Goal: Register for event/course

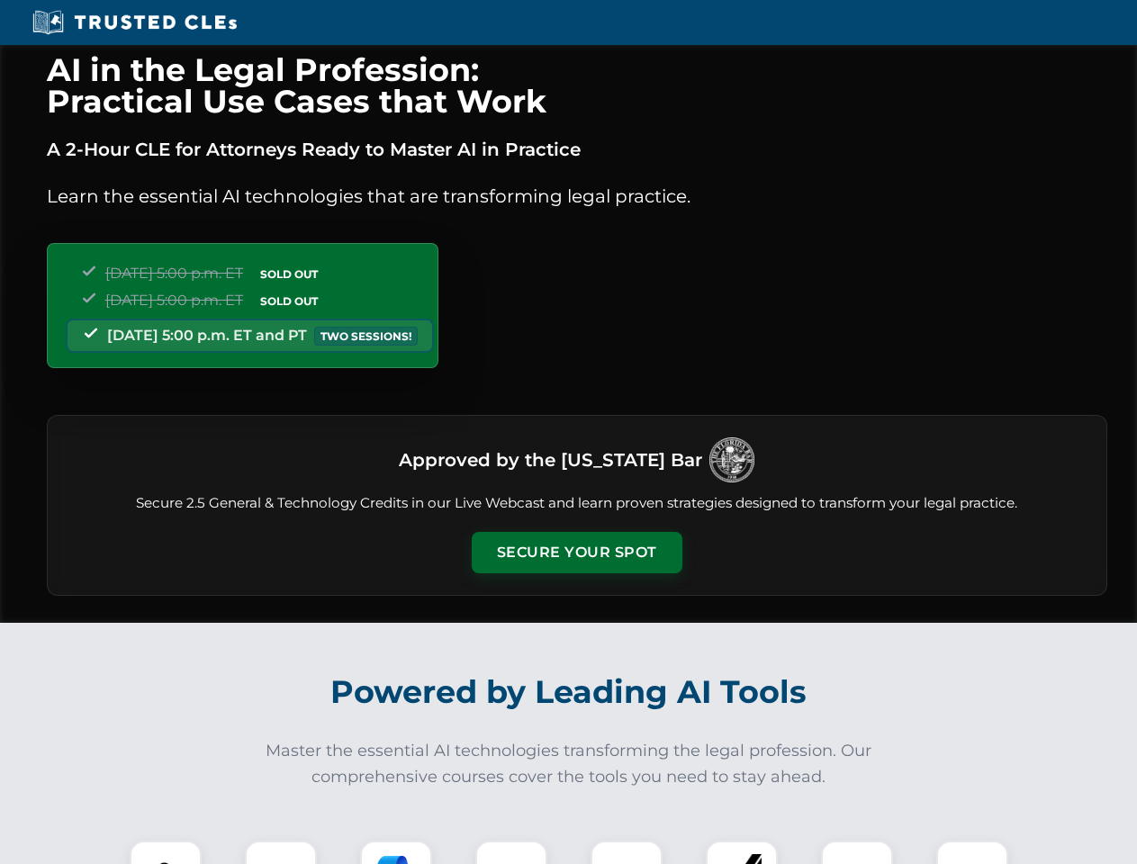
click at [576, 553] on button "Secure Your Spot" at bounding box center [577, 552] width 211 height 41
click at [166, 852] on img at bounding box center [166, 877] width 52 height 52
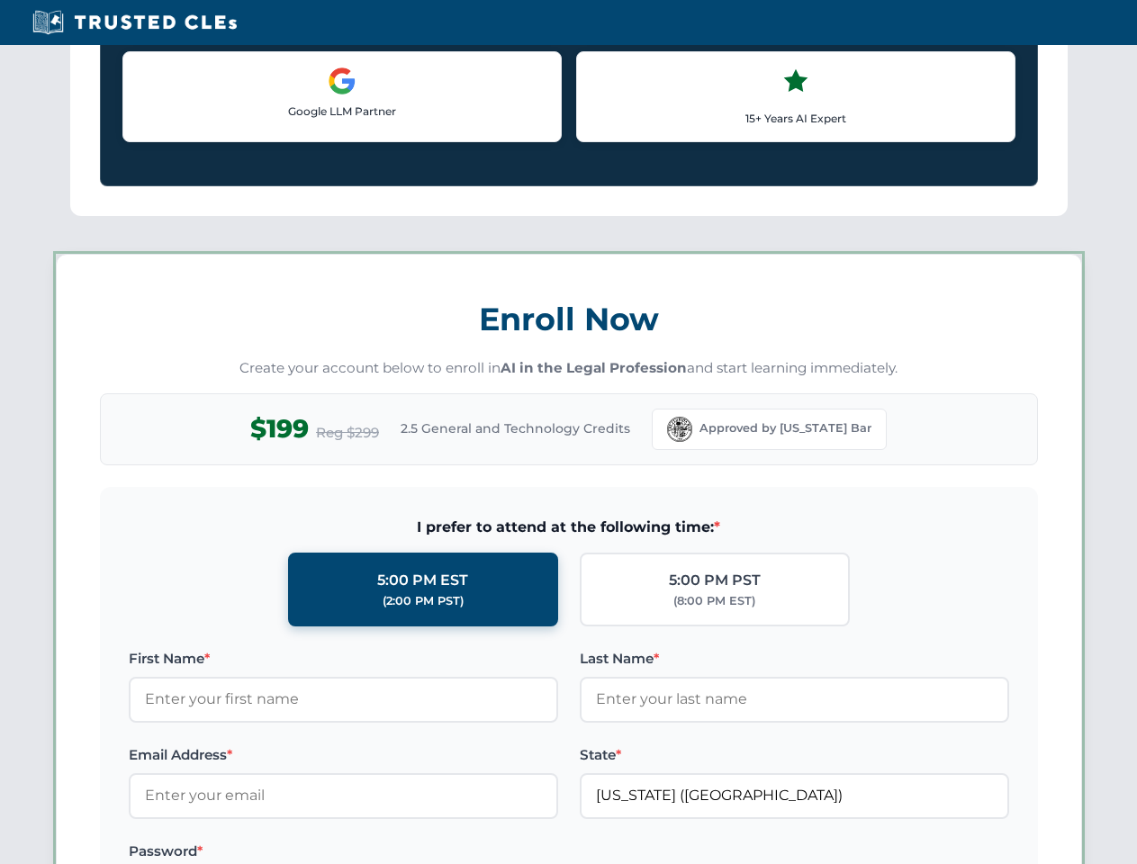
click at [396, 852] on label "Password *" at bounding box center [343, 852] width 429 height 22
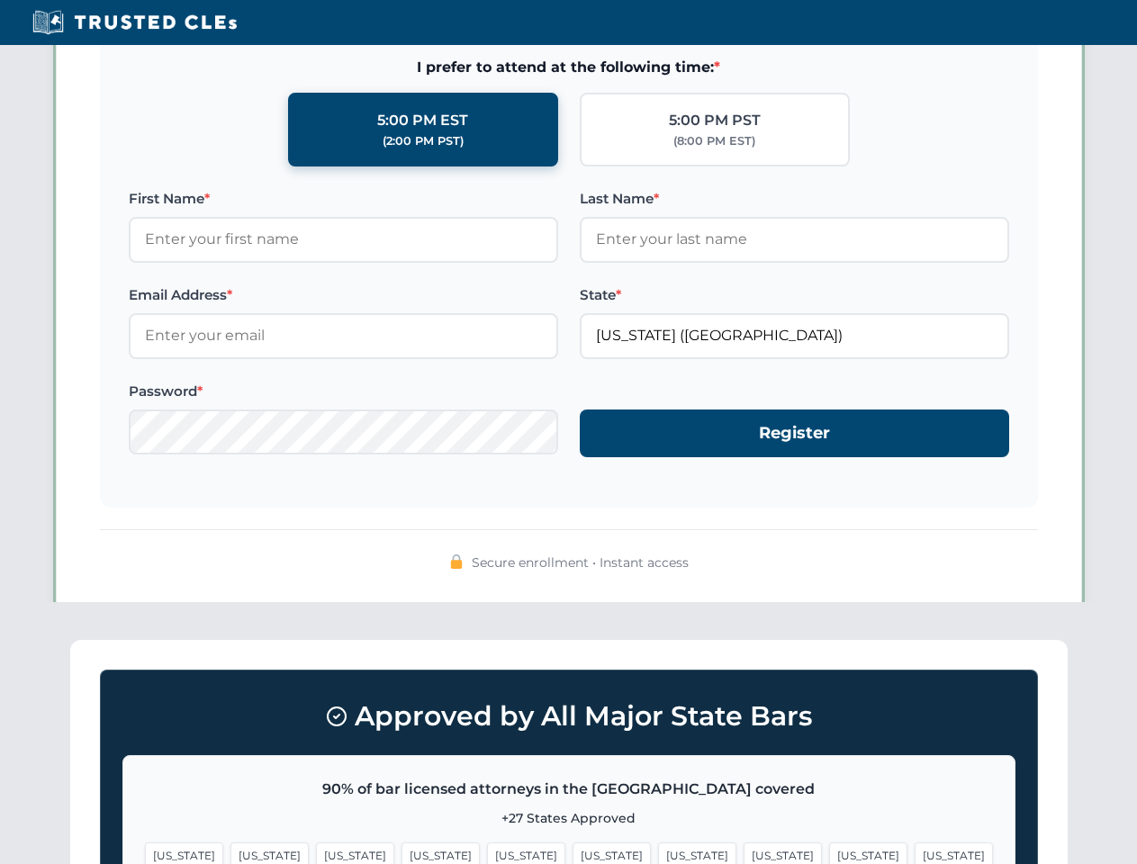
click at [829, 852] on span "[US_STATE]" at bounding box center [868, 855] width 78 height 26
